Goal: Transaction & Acquisition: Subscribe to service/newsletter

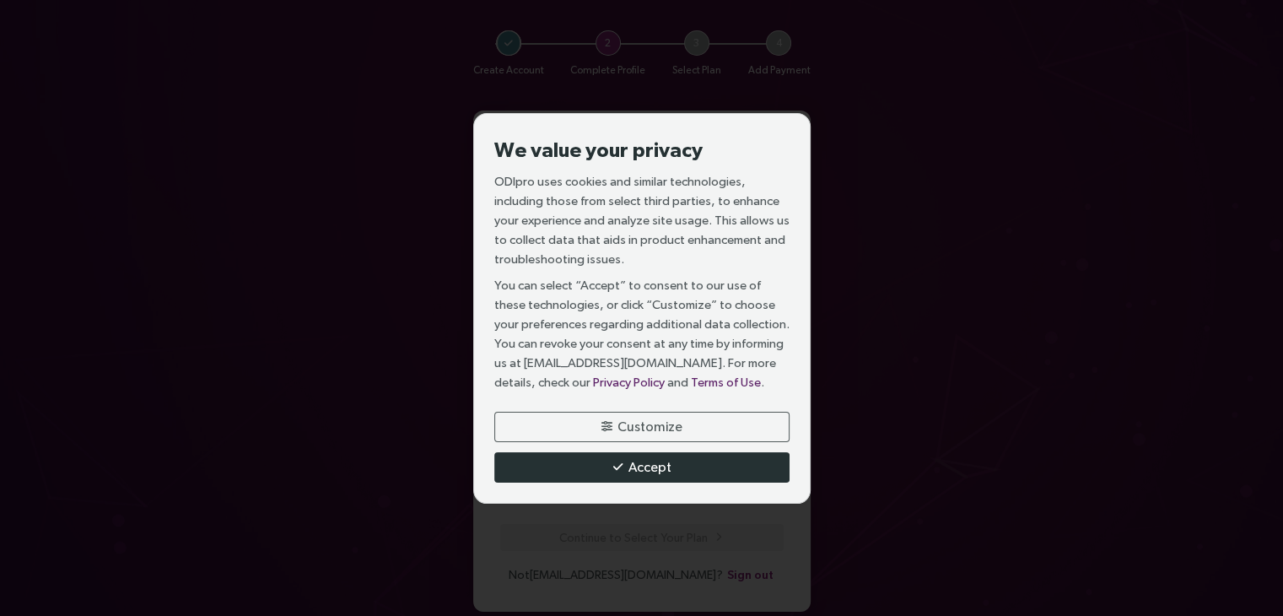
click at [641, 470] on span "Accept" at bounding box center [649, 466] width 43 height 21
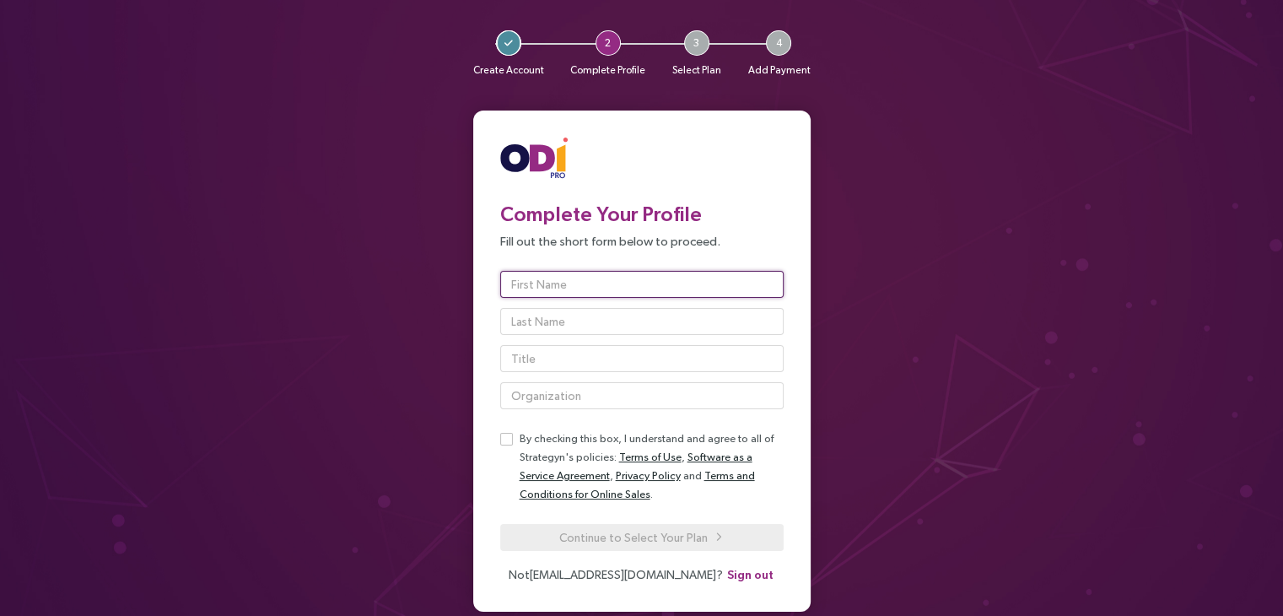
click at [634, 280] on input "text" at bounding box center [641, 284] width 283 height 27
type input "Sem"
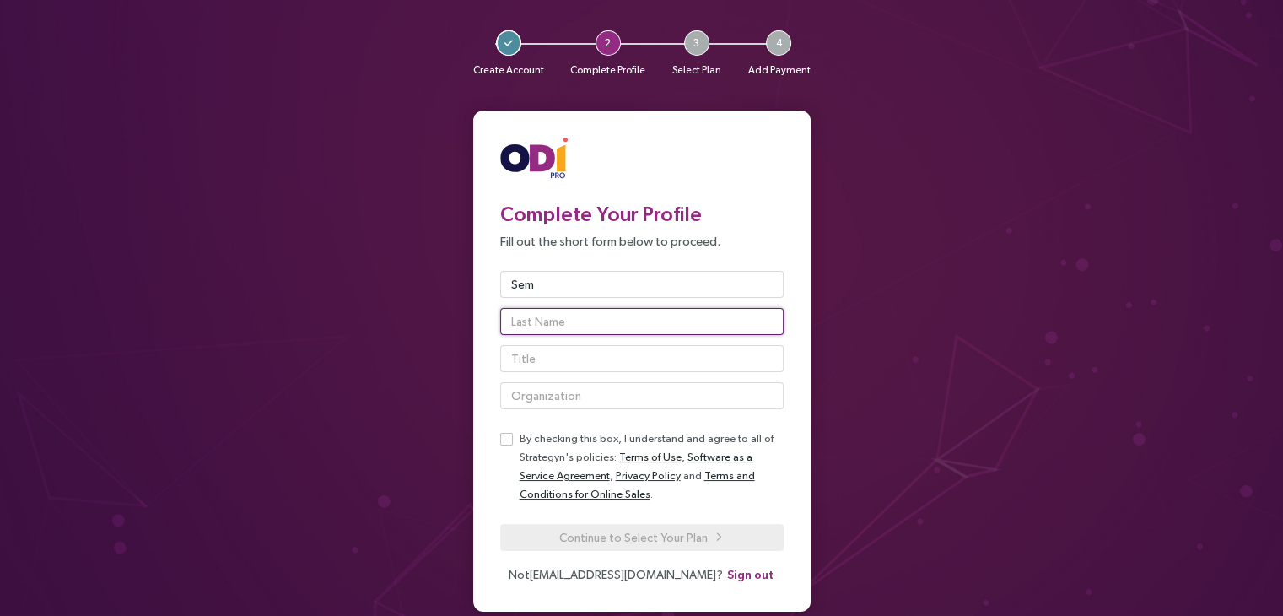
click at [541, 322] on input "text" at bounding box center [641, 321] width 283 height 27
type input "[PERSON_NAME]"
click at [542, 358] on input "text" at bounding box center [641, 358] width 283 height 27
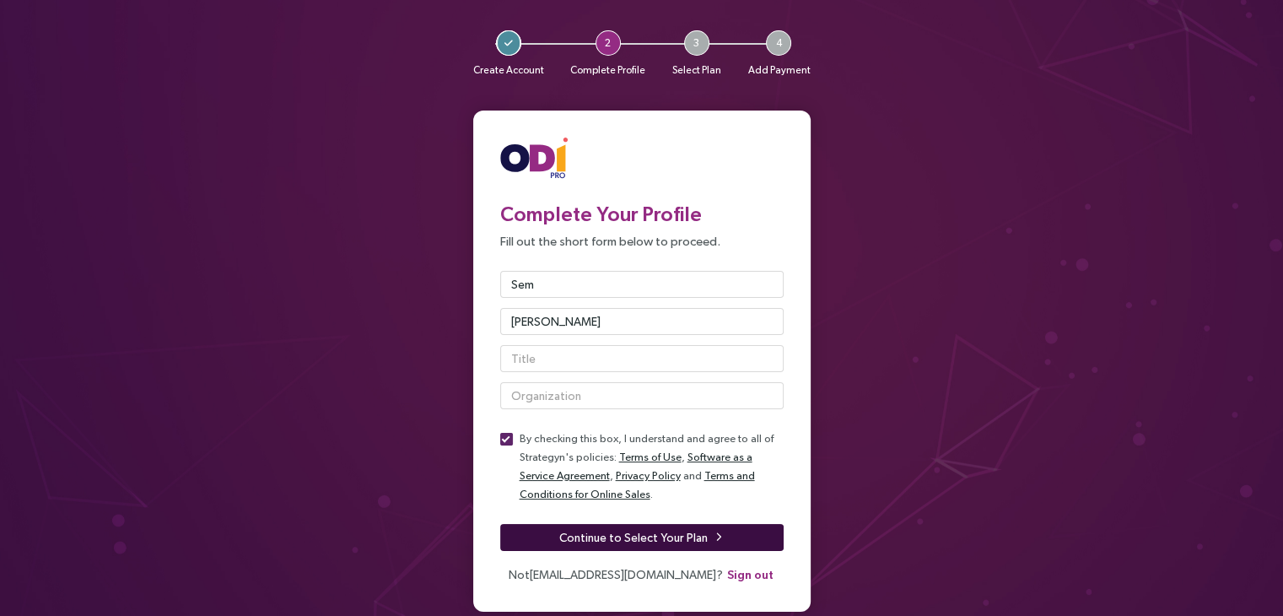
click at [635, 535] on span "Continue to Select Your Plan" at bounding box center [633, 537] width 148 height 19
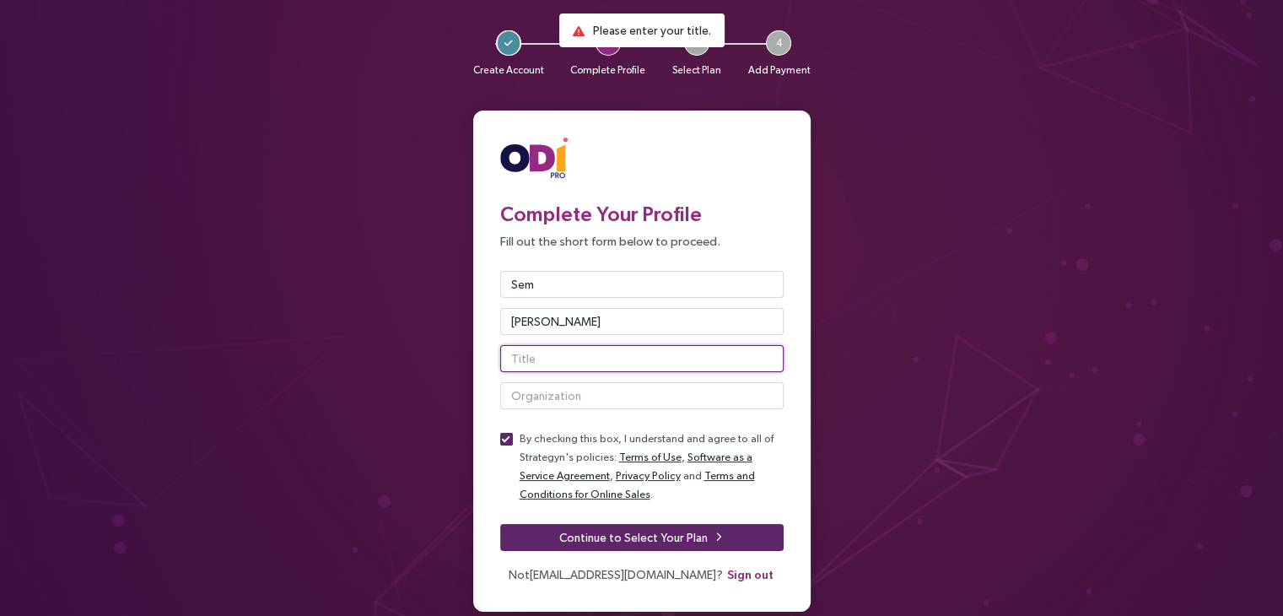
click at [566, 352] on input "text" at bounding box center [641, 358] width 283 height 27
type input "CMO"
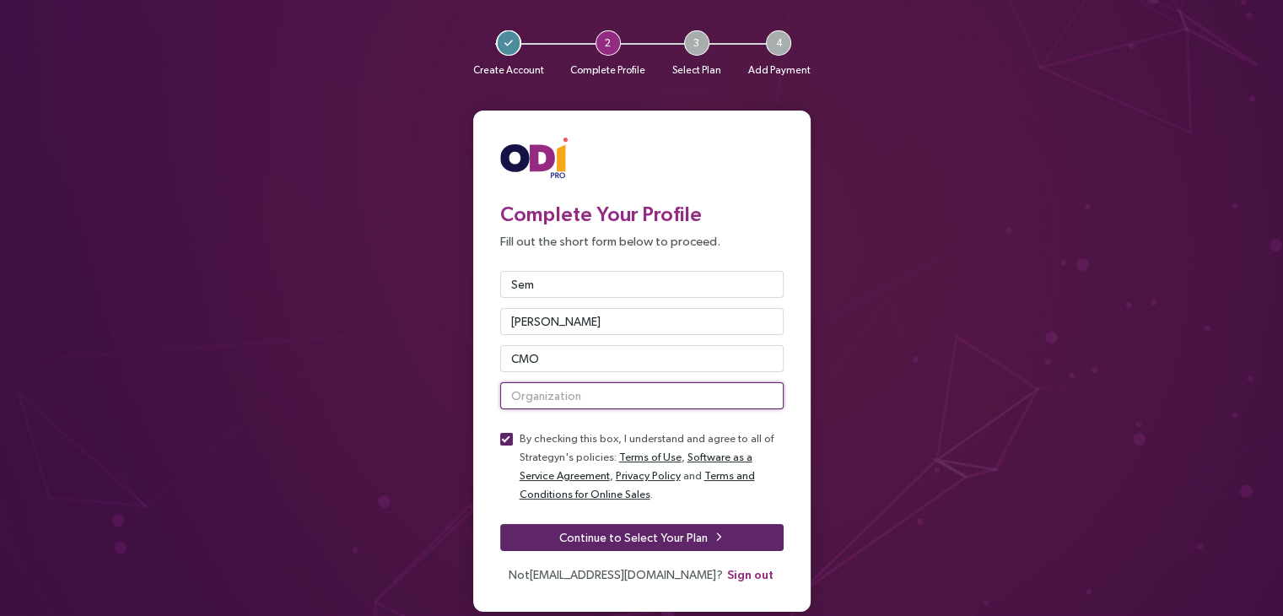
click at [549, 393] on input "text" at bounding box center [641, 395] width 283 height 27
type input "M"
type input "Enképhalos"
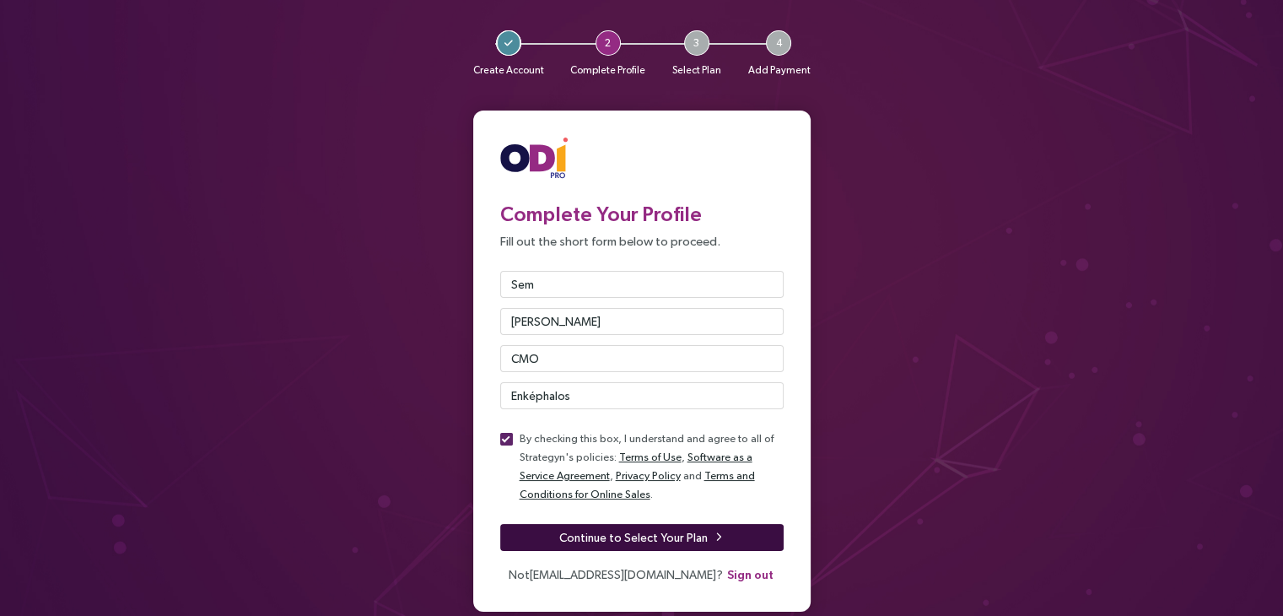
click at [577, 533] on span "Continue to Select Your Plan" at bounding box center [633, 537] width 148 height 19
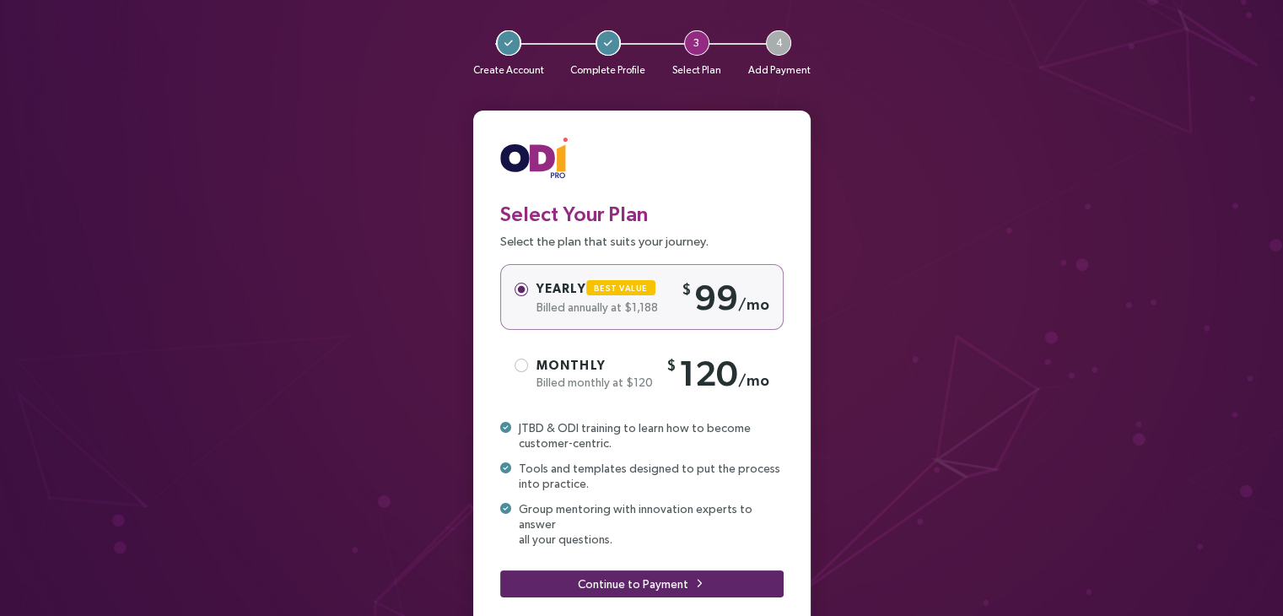
click at [668, 378] on div "$ 120 /mo" at bounding box center [717, 373] width 103 height 45
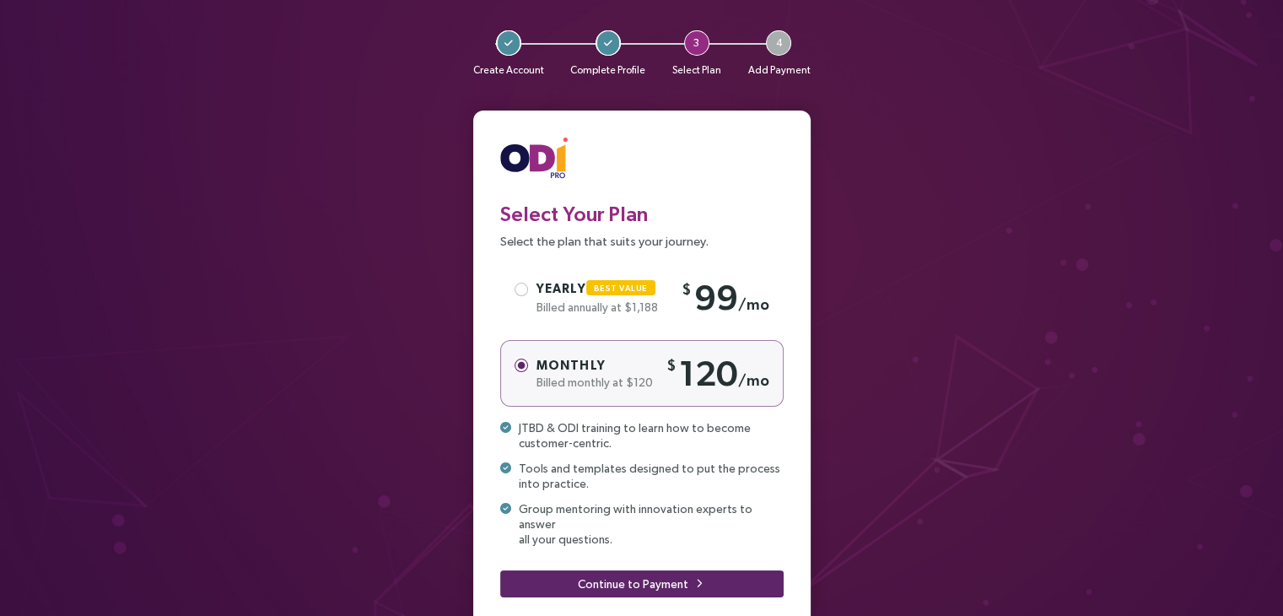
scroll to position [40, 0]
